Goal: Task Accomplishment & Management: Manage account settings

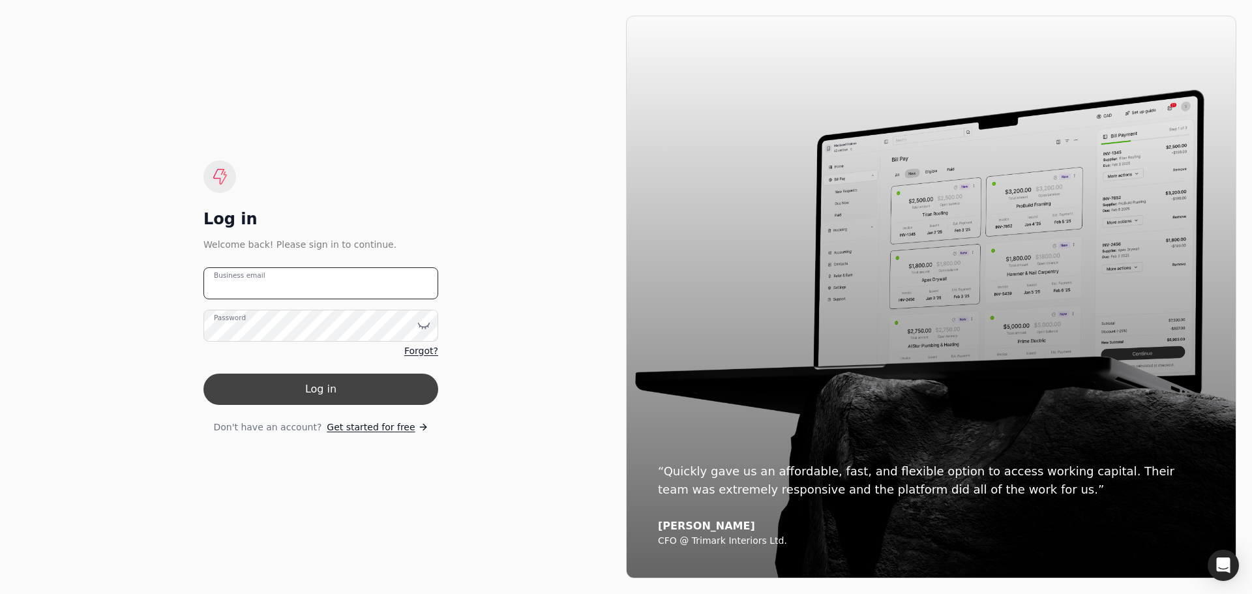
type email "[EMAIL_ADDRESS][DOMAIN_NAME]"
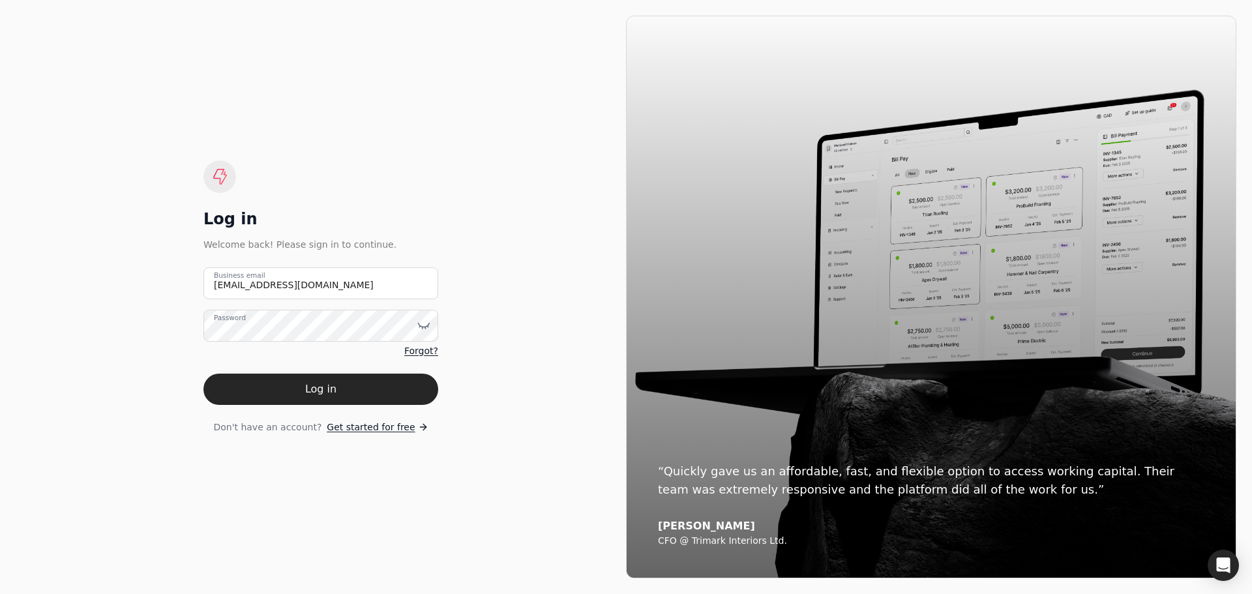
click at [362, 379] on button "Log in" at bounding box center [320, 389] width 235 height 31
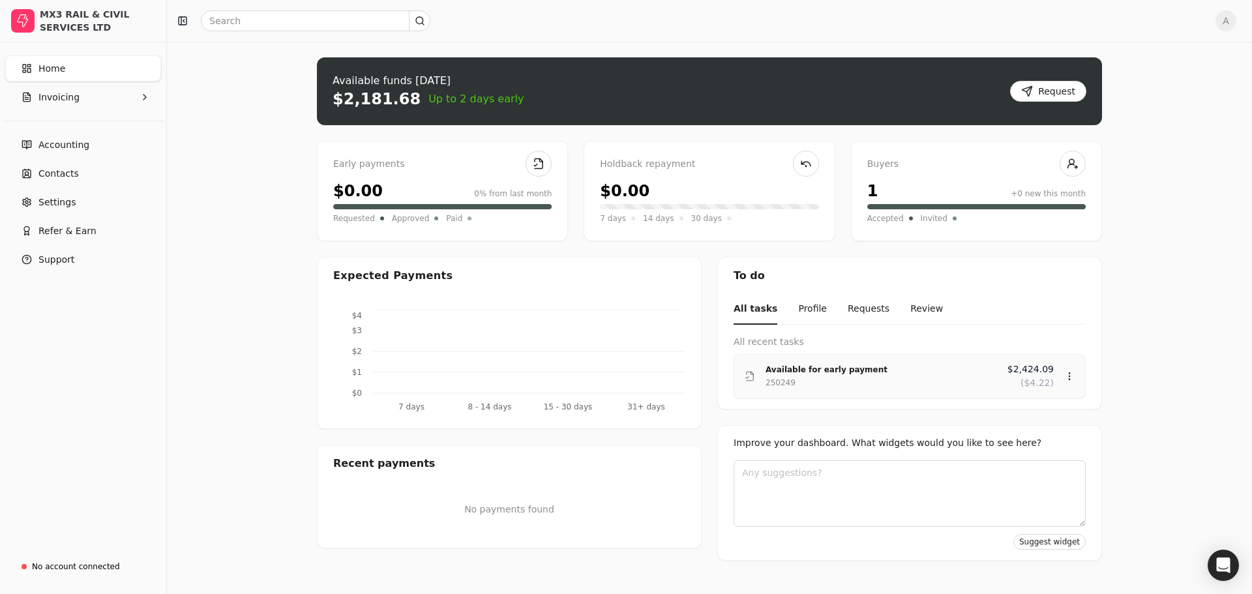
click at [822, 374] on div "Available for early payment" at bounding box center [882, 369] width 232 height 13
click at [1019, 412] on div "Review" at bounding box center [1044, 415] width 78 height 22
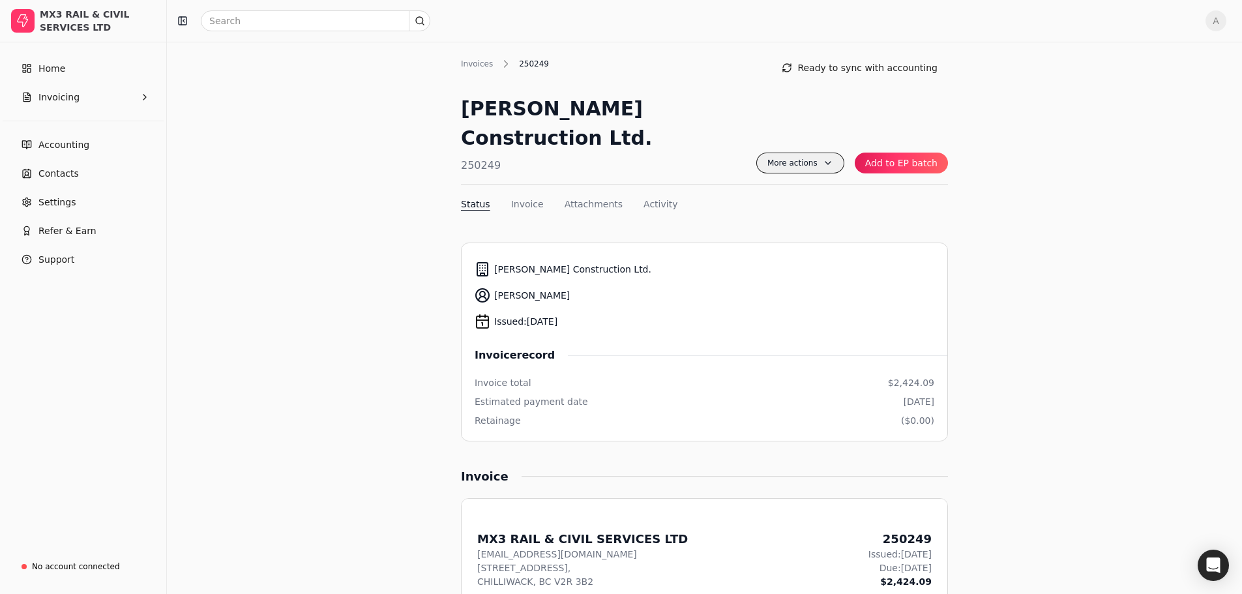
click at [835, 153] on span "More actions" at bounding box center [801, 163] width 88 height 21
click at [911, 153] on button "Add to EP batch" at bounding box center [901, 163] width 93 height 21
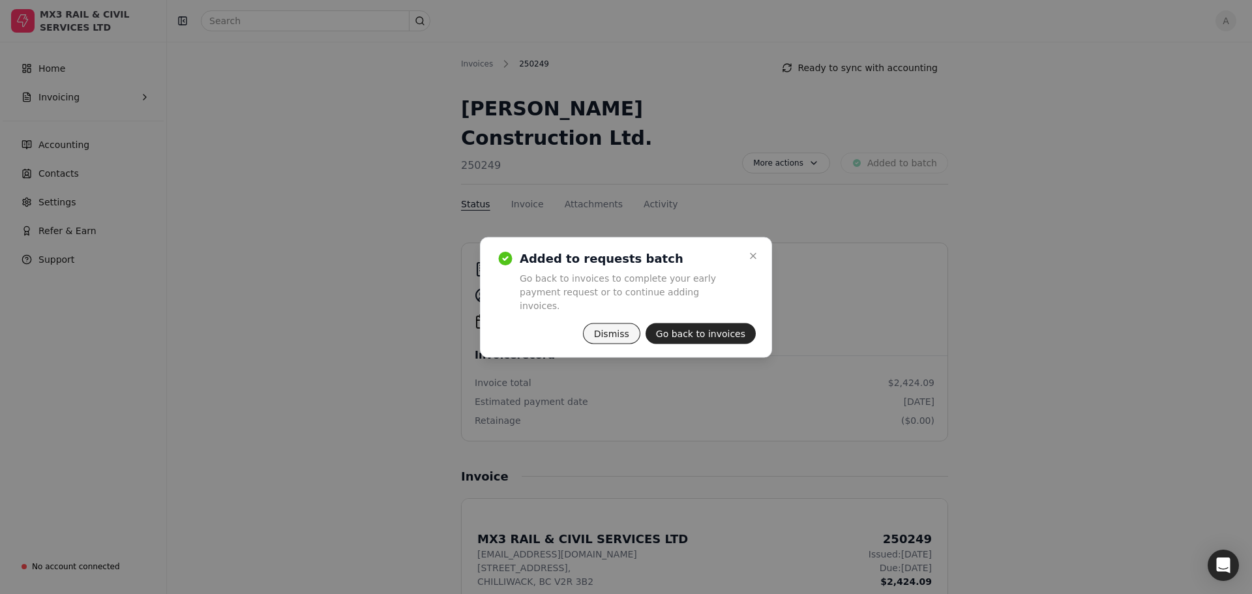
click at [614, 323] on button "Dismiss" at bounding box center [611, 333] width 57 height 21
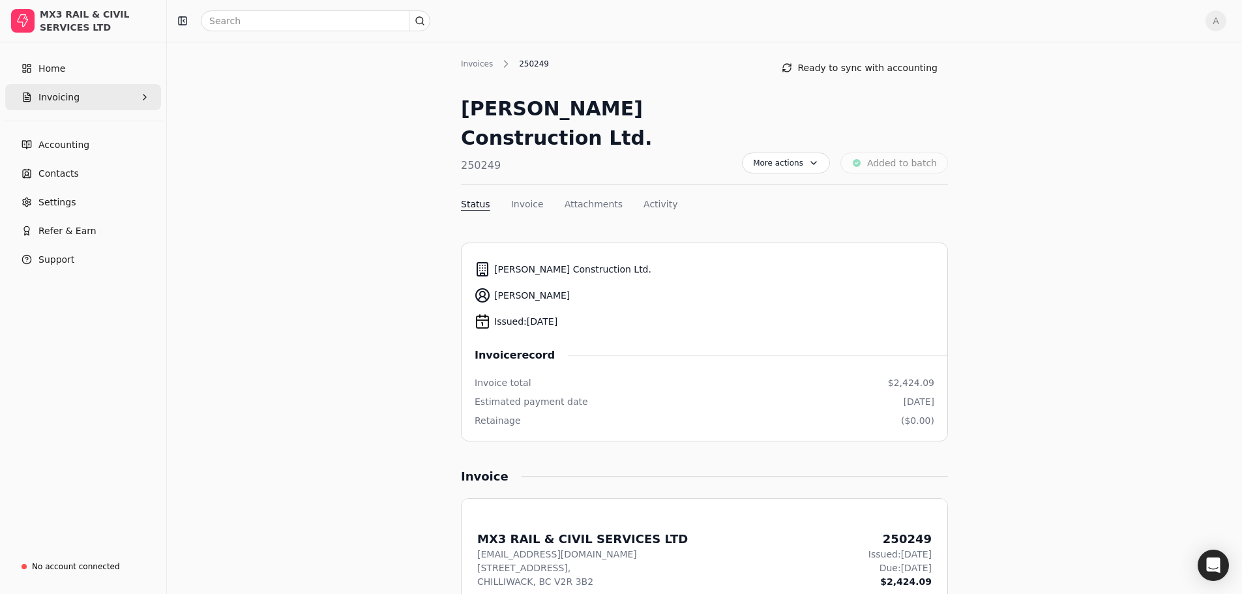
click at [48, 92] on span "Invoicing" at bounding box center [58, 98] width 41 height 14
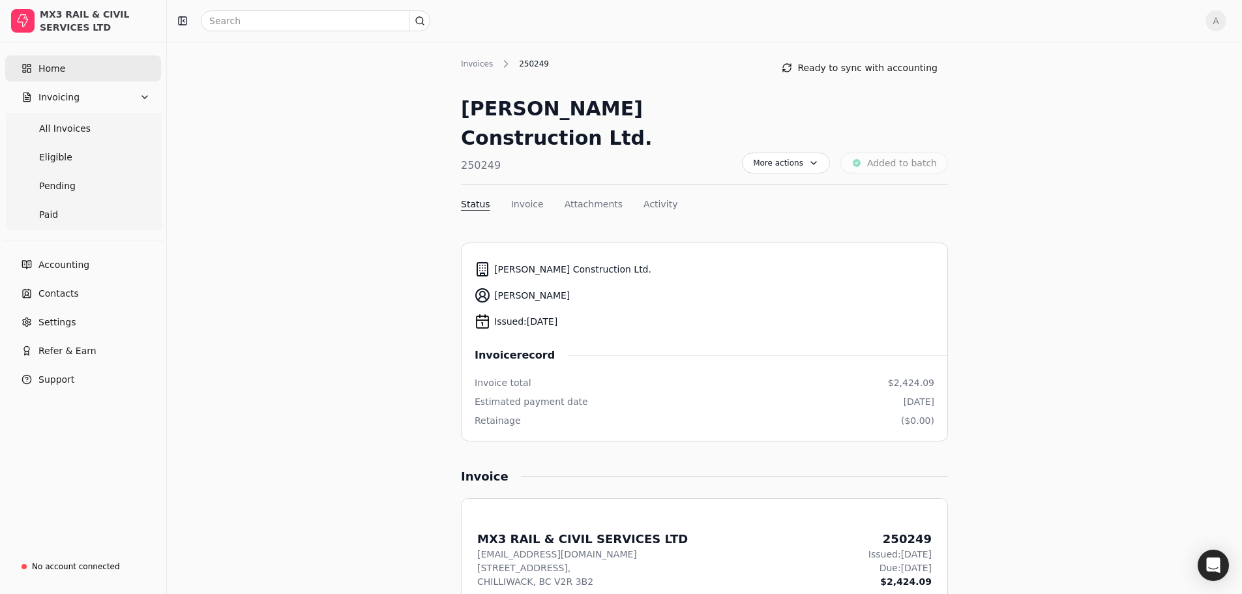
click at [47, 60] on link "Home" at bounding box center [83, 68] width 156 height 26
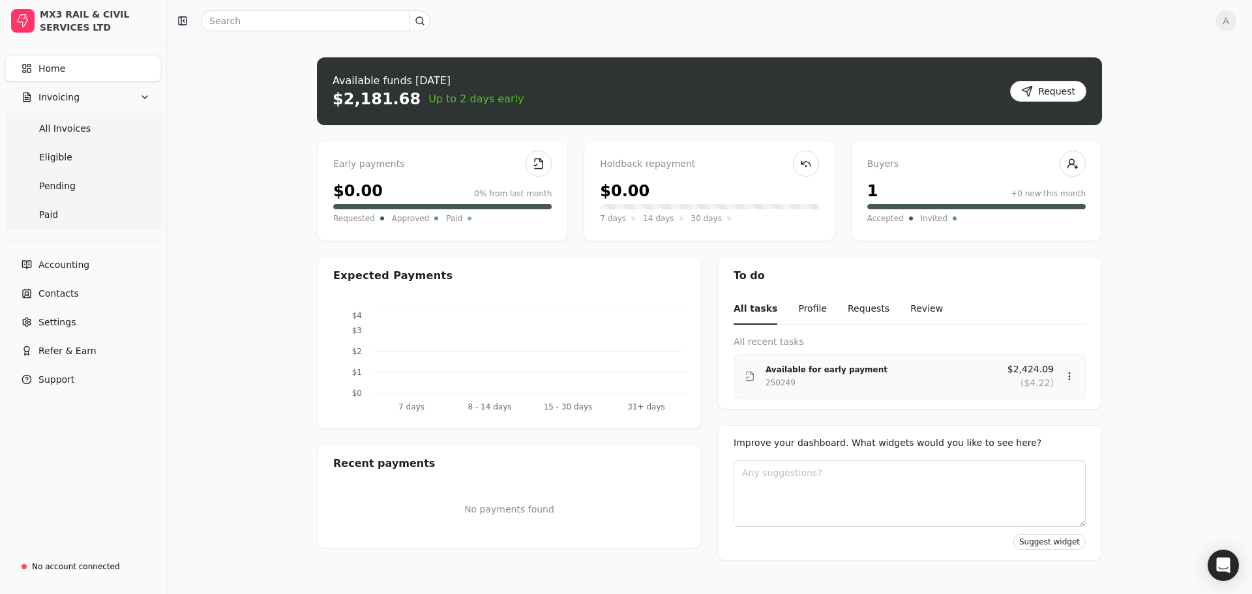
click at [819, 368] on div "Available for early payment" at bounding box center [882, 369] width 232 height 13
click at [1026, 410] on div "Review" at bounding box center [1044, 415] width 78 height 22
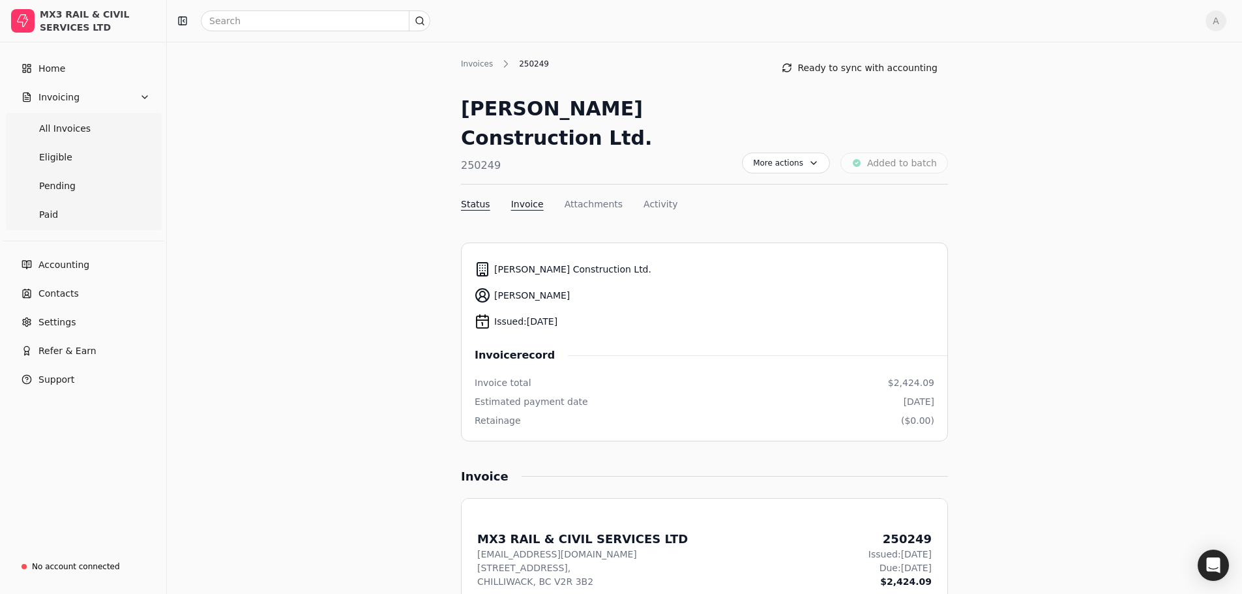
click at [511, 198] on button "Invoice" at bounding box center [527, 205] width 33 height 14
click at [797, 153] on span "More actions" at bounding box center [786, 163] width 88 height 21
click at [764, 186] on span "Remove from EP batch" at bounding box center [750, 190] width 104 height 14
click at [826, 65] on button "Ready to sync with accounting" at bounding box center [860, 67] width 177 height 21
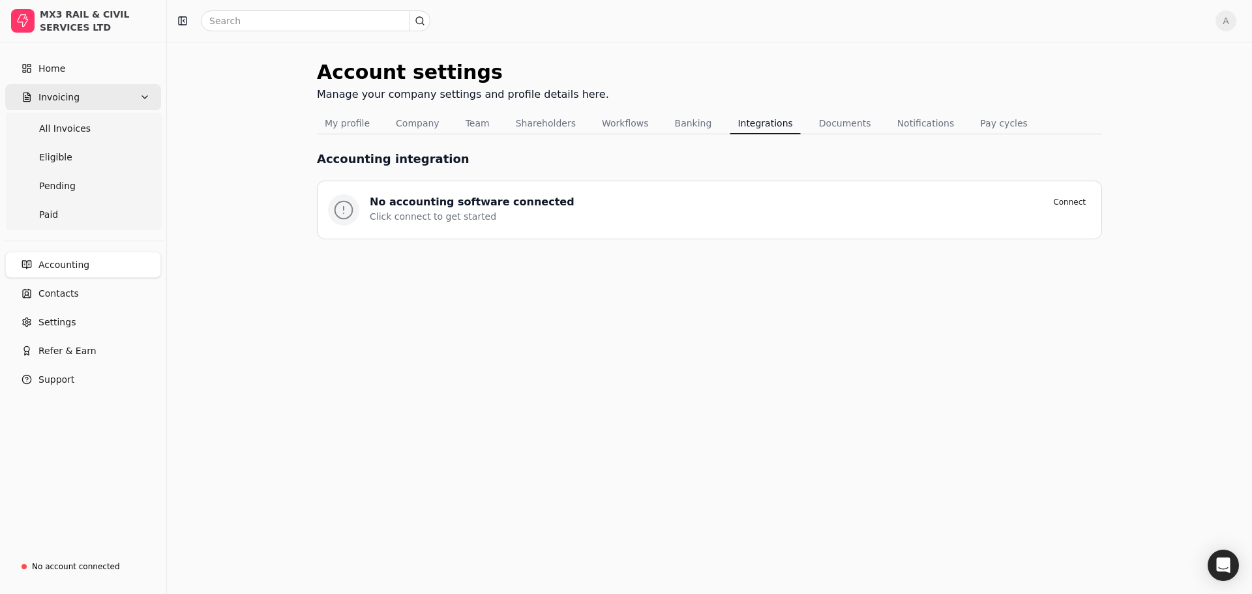
click at [58, 97] on span "Invoicing" at bounding box center [58, 98] width 41 height 14
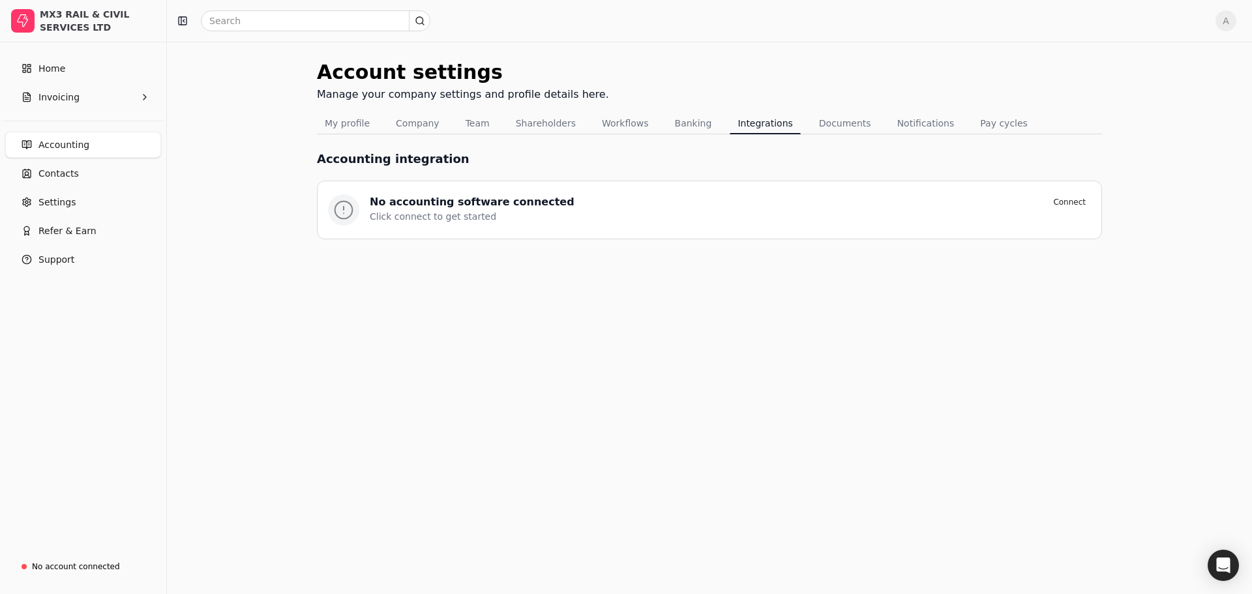
click at [50, 147] on span "Accounting" at bounding box center [63, 145] width 51 height 14
click at [56, 99] on span "Invoicing" at bounding box center [58, 98] width 41 height 14
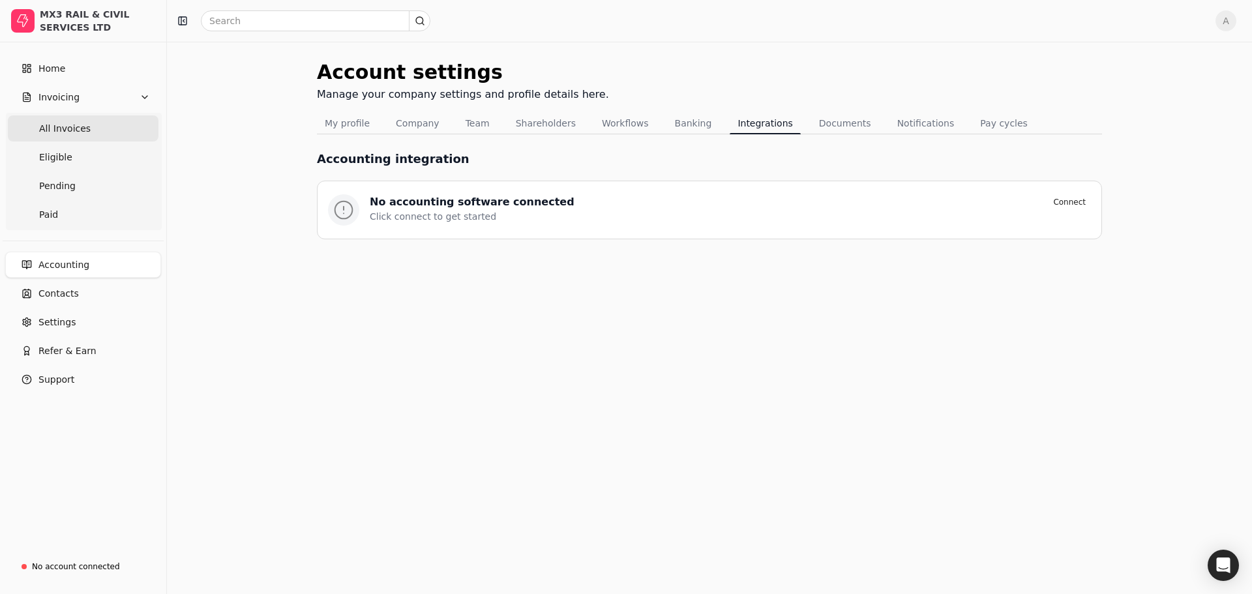
click at [72, 127] on span "All Invoices" at bounding box center [65, 129] width 52 height 14
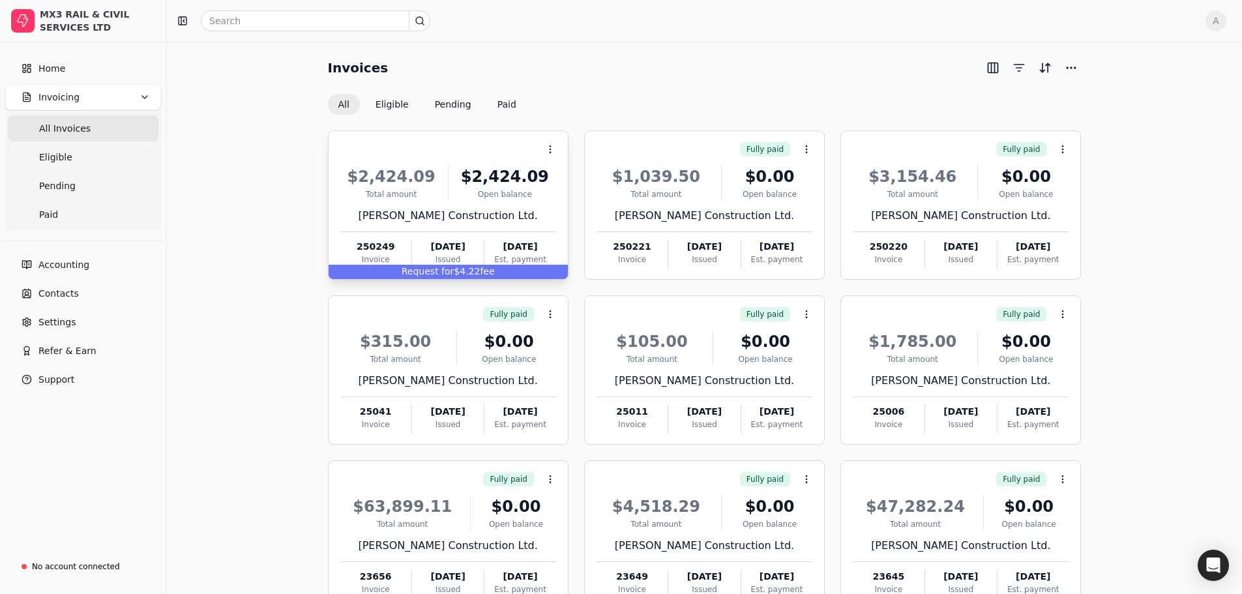
click at [425, 267] on span "Request for" at bounding box center [428, 271] width 53 height 10
click at [556, 184] on li "Open" at bounding box center [613, 182] width 160 height 24
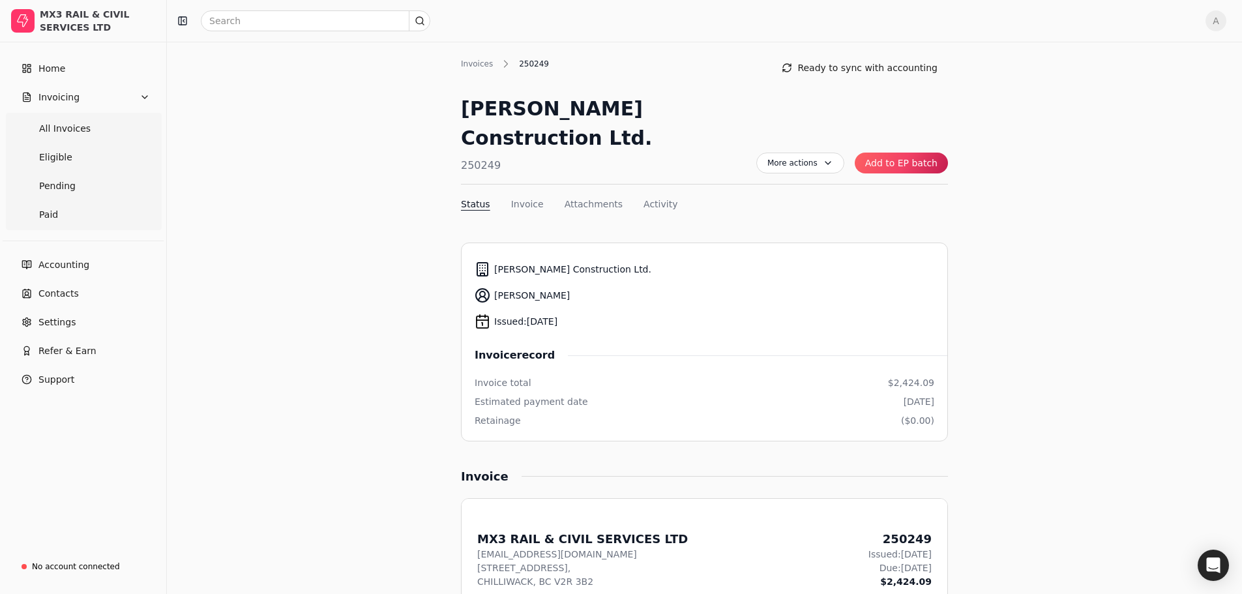
click at [925, 153] on button "Add to EP batch" at bounding box center [901, 163] width 93 height 21
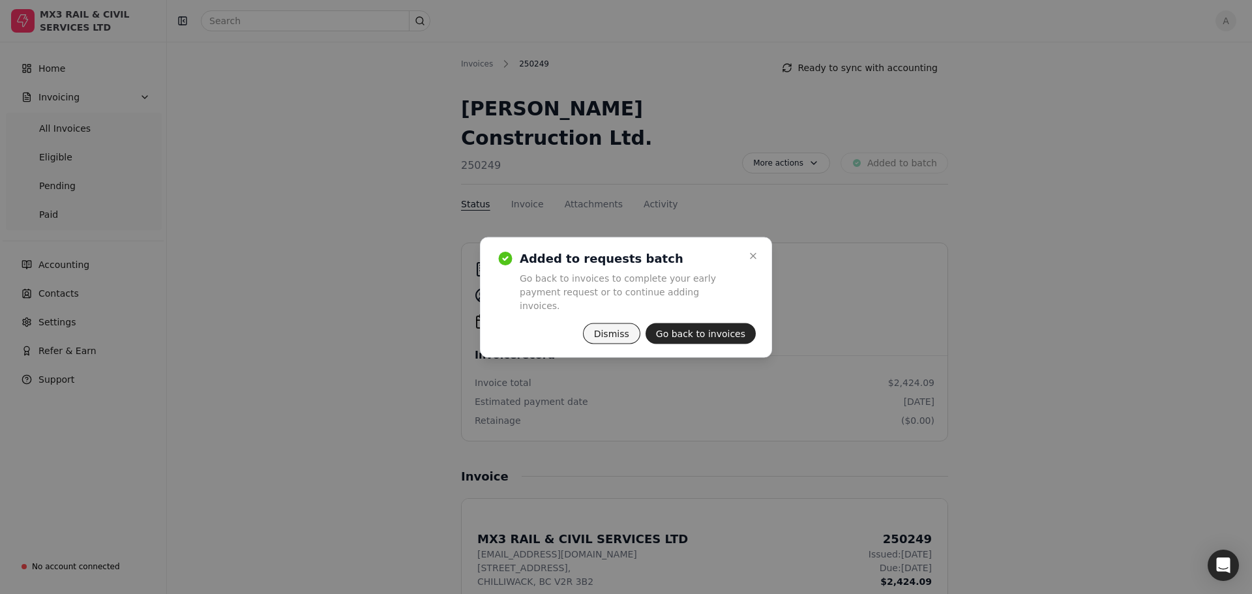
click at [614, 329] on button "Dismiss" at bounding box center [611, 333] width 57 height 21
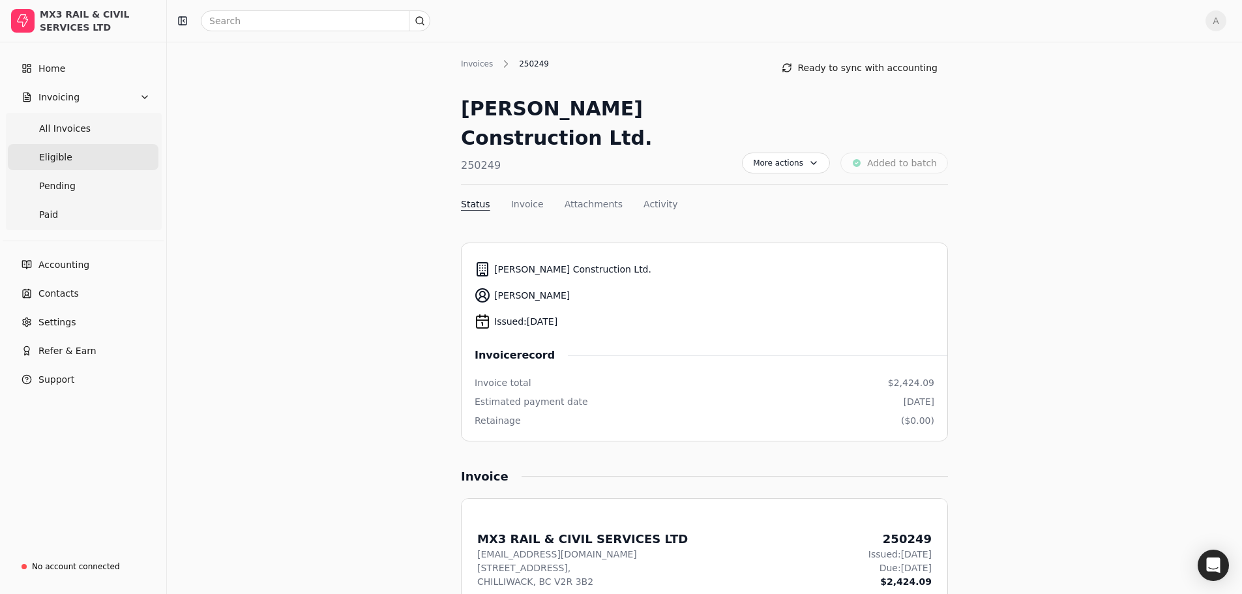
click at [65, 152] on span "Eligible" at bounding box center [55, 158] width 33 height 14
